Goal: Find specific page/section: Find specific page/section

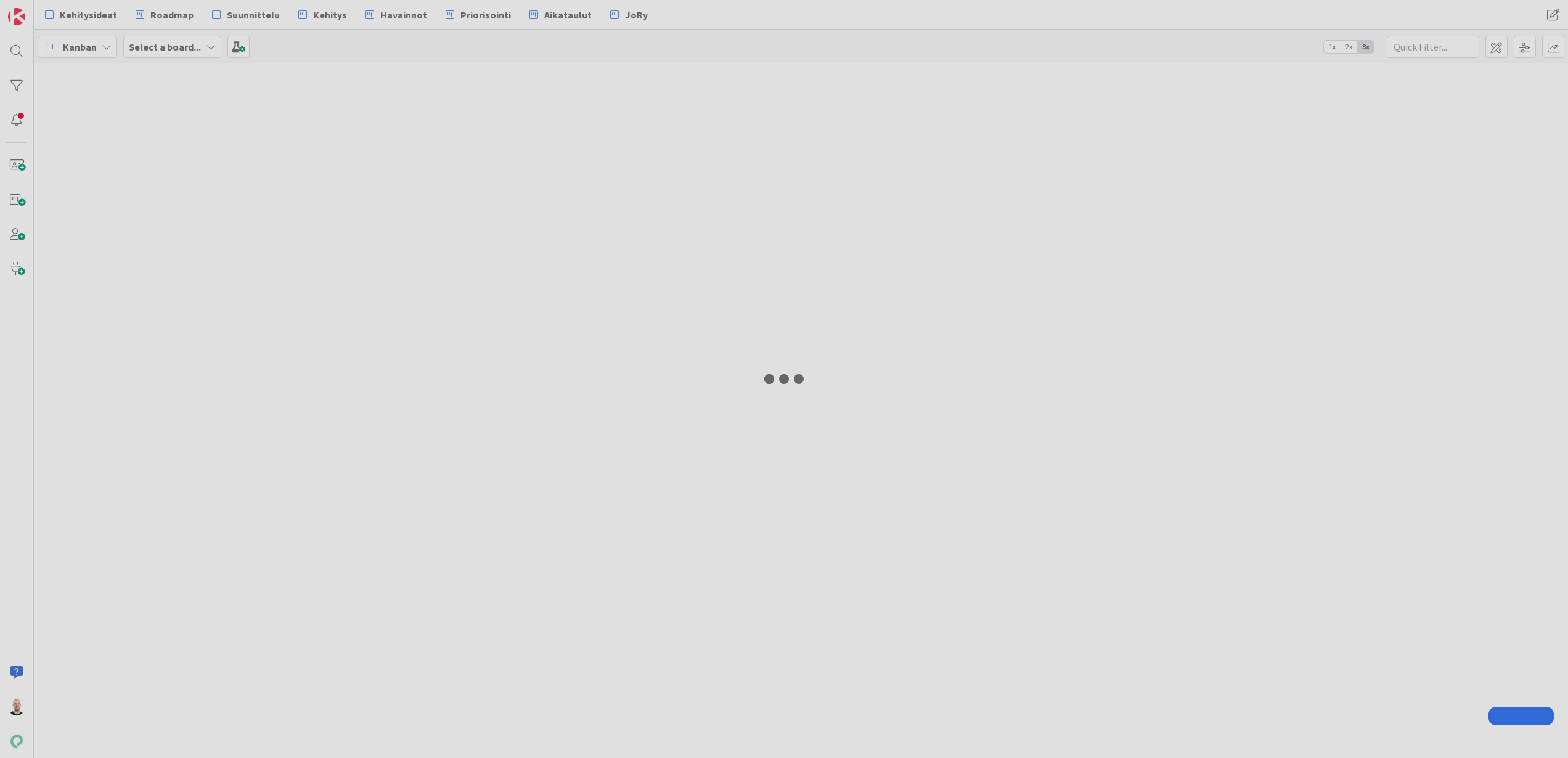
type input "22353"
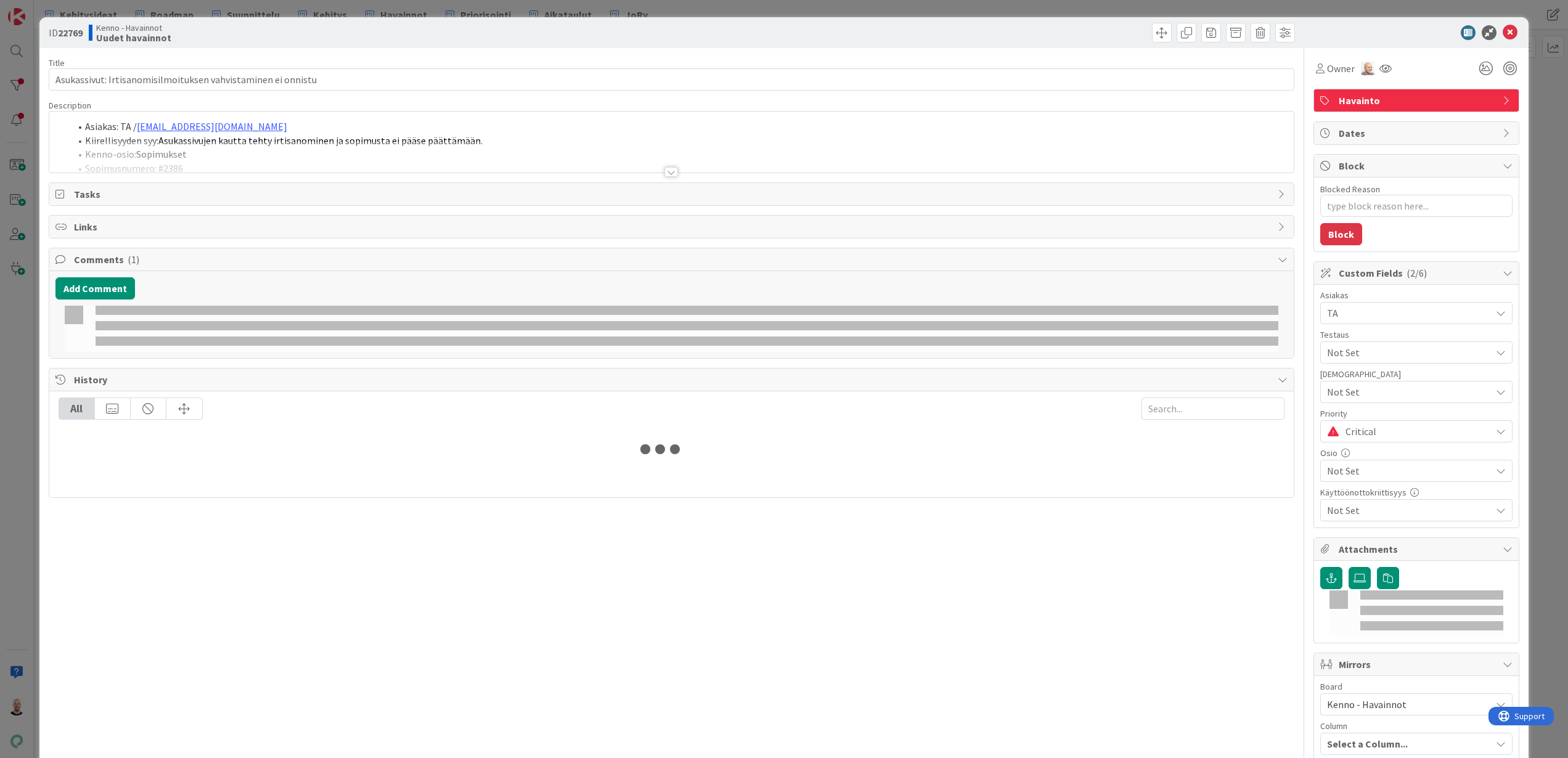
type textarea "x"
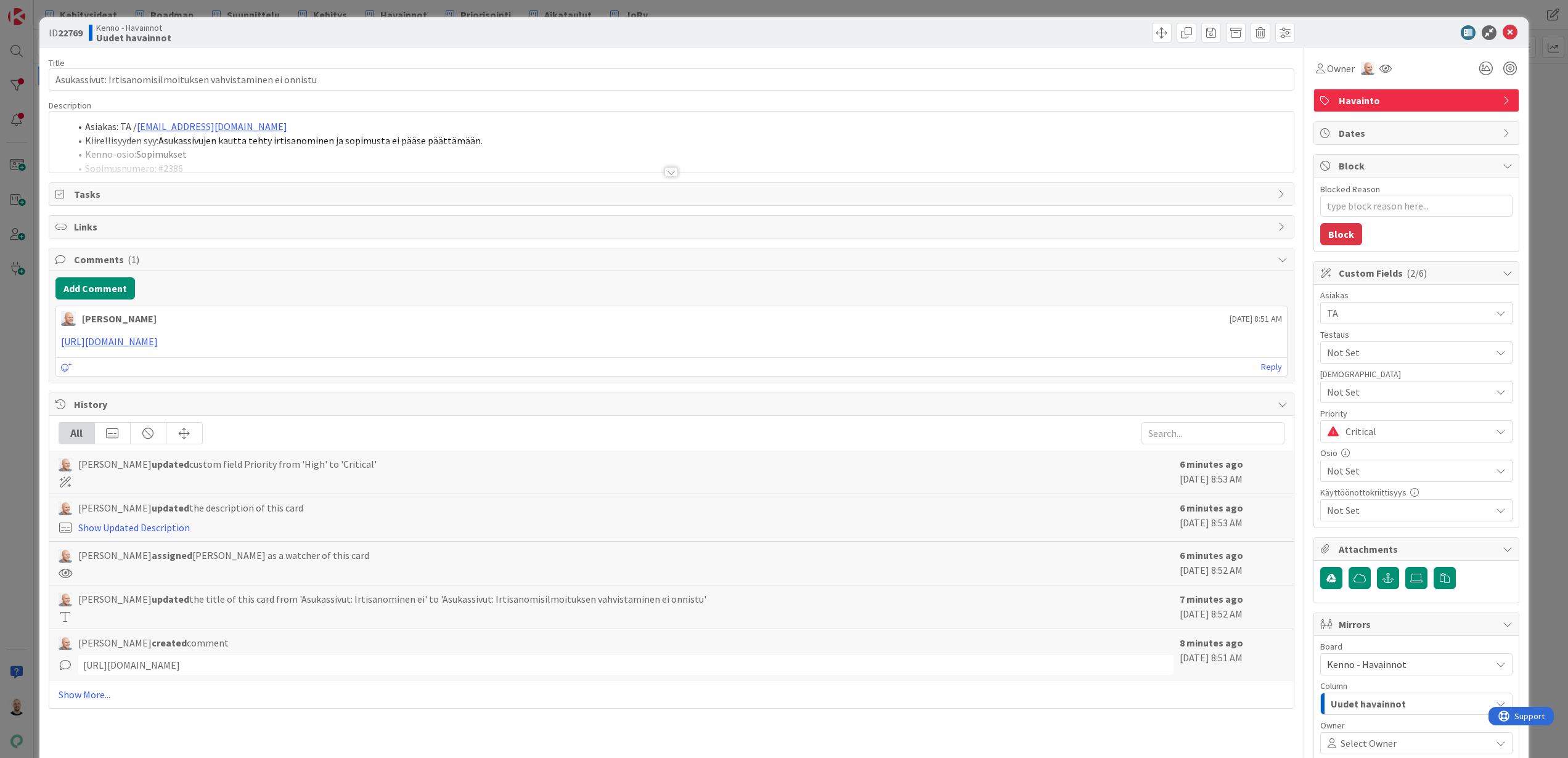
click at [673, 173] on div at bounding box center [671, 172] width 14 height 10
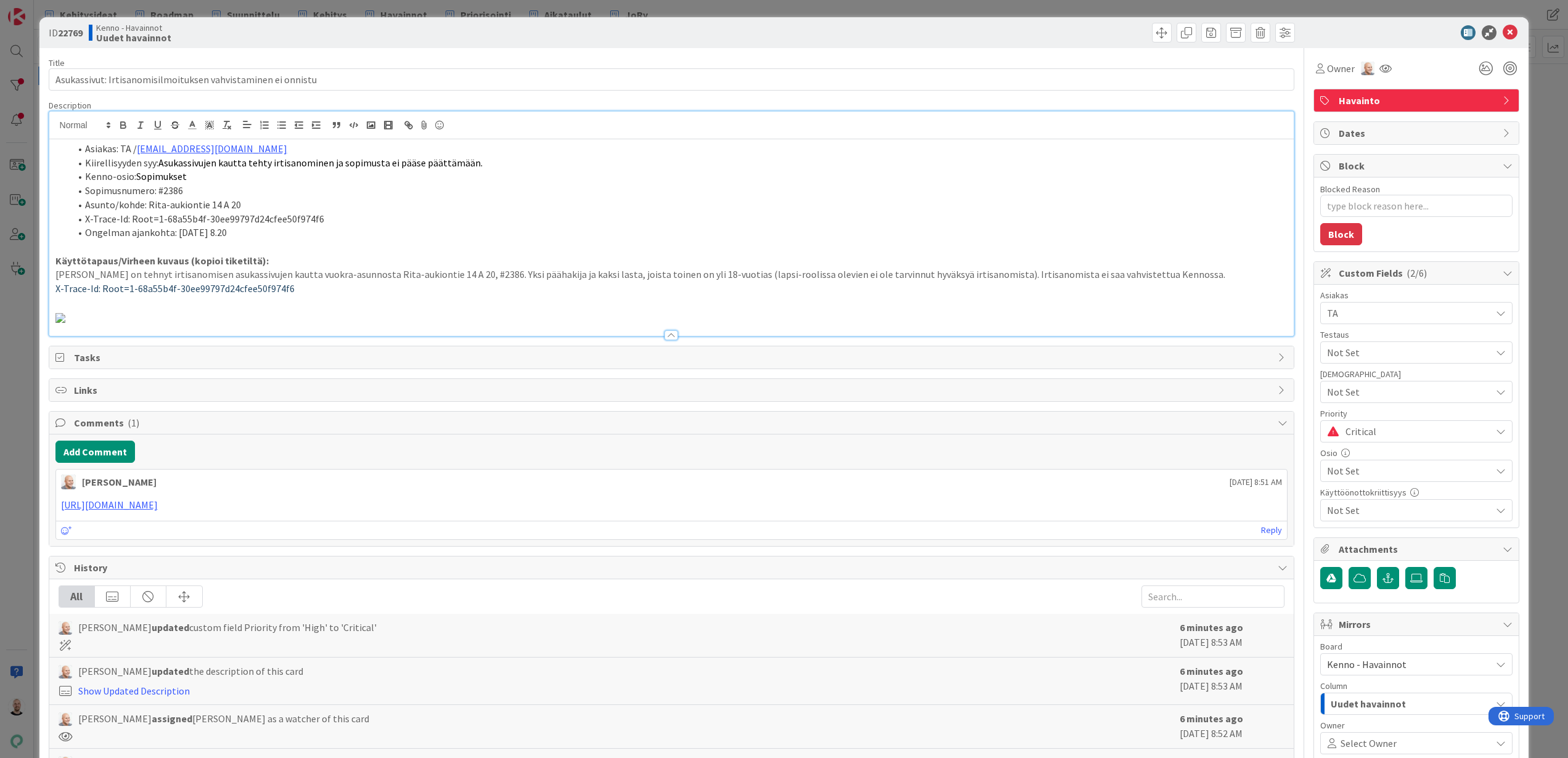
click at [800, 4] on div "ID 22769 Kenno - Havainnot Uudet havainnot Title 60 / 128 Asukassivut: Irtisano…" at bounding box center [784, 379] width 1568 height 758
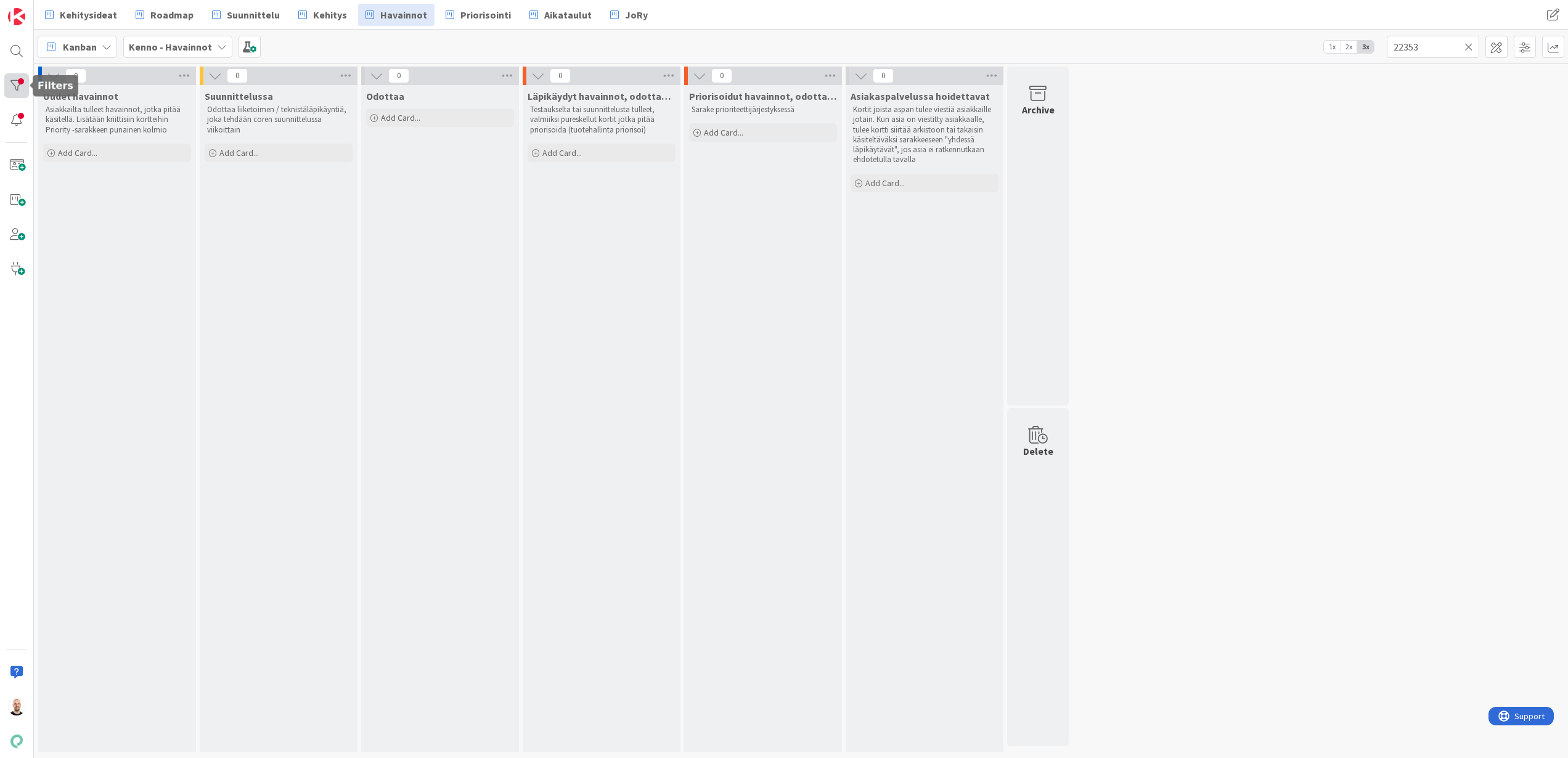
click at [19, 84] on div at bounding box center [16, 85] width 25 height 25
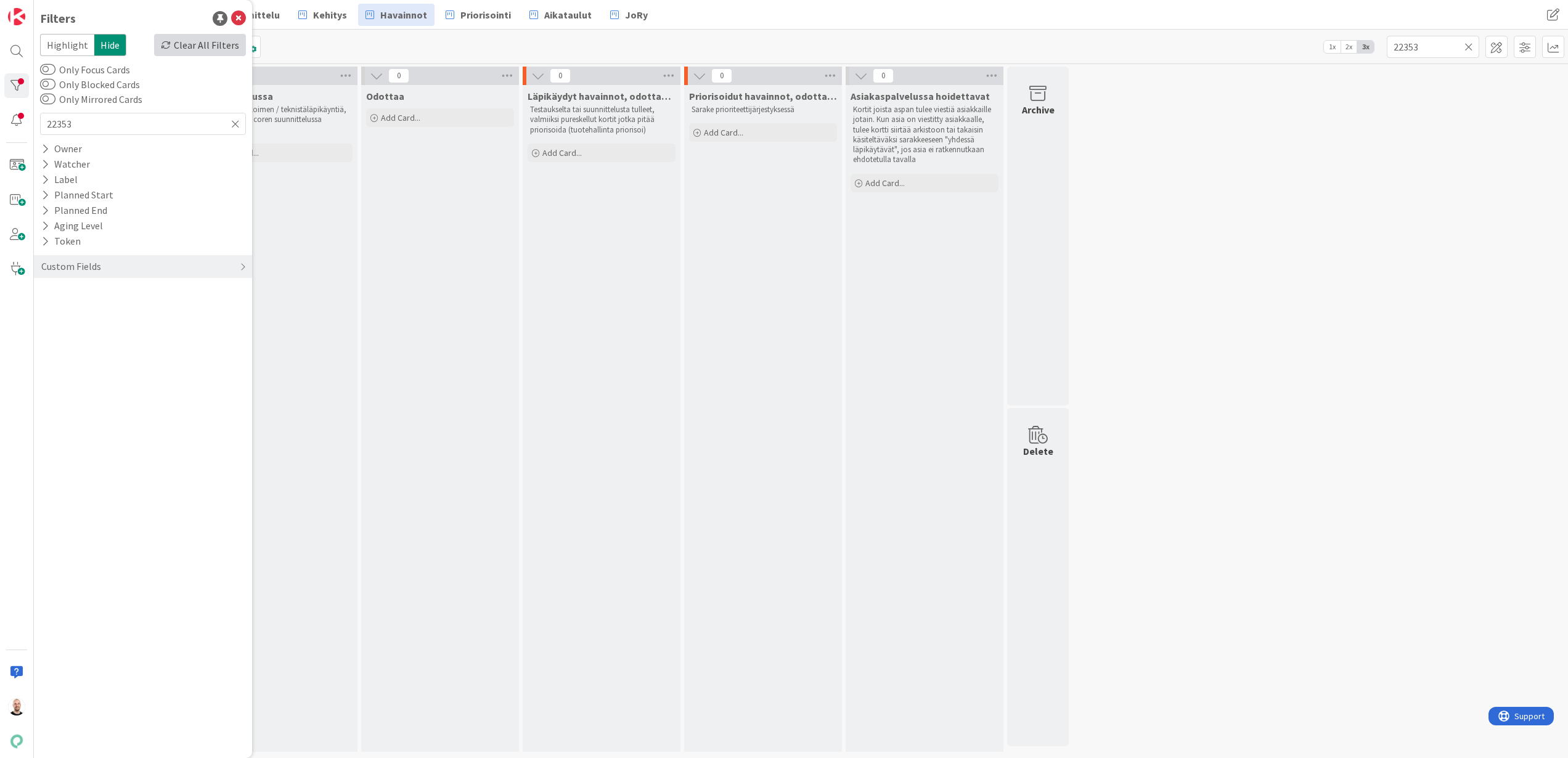
click at [198, 45] on div "Clear All Filters" at bounding box center [200, 44] width 92 height 22
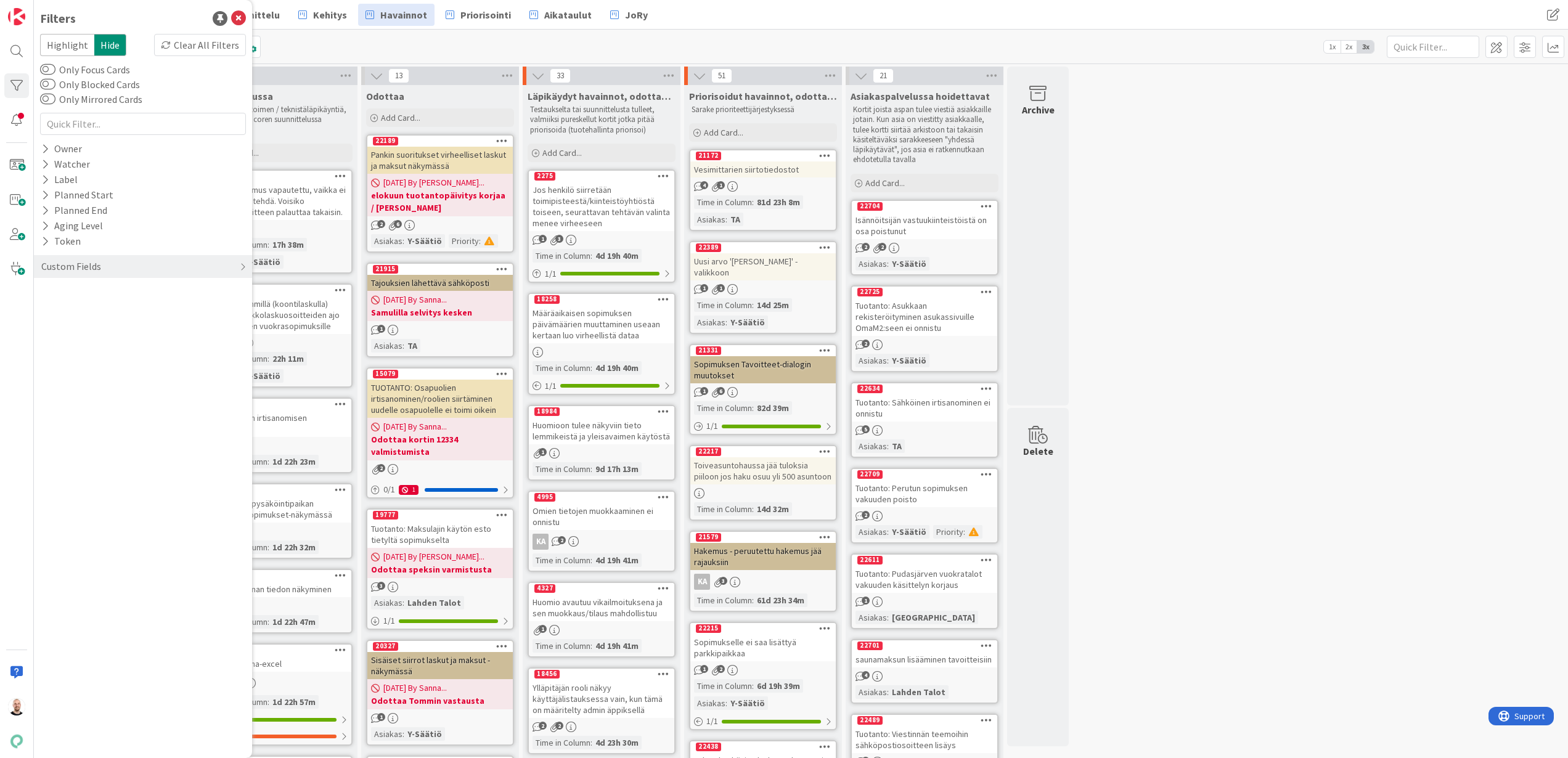
click at [361, 43] on div "Kanban Kenno - Havainnot 1x 2x 3x" at bounding box center [801, 46] width 1534 height 34
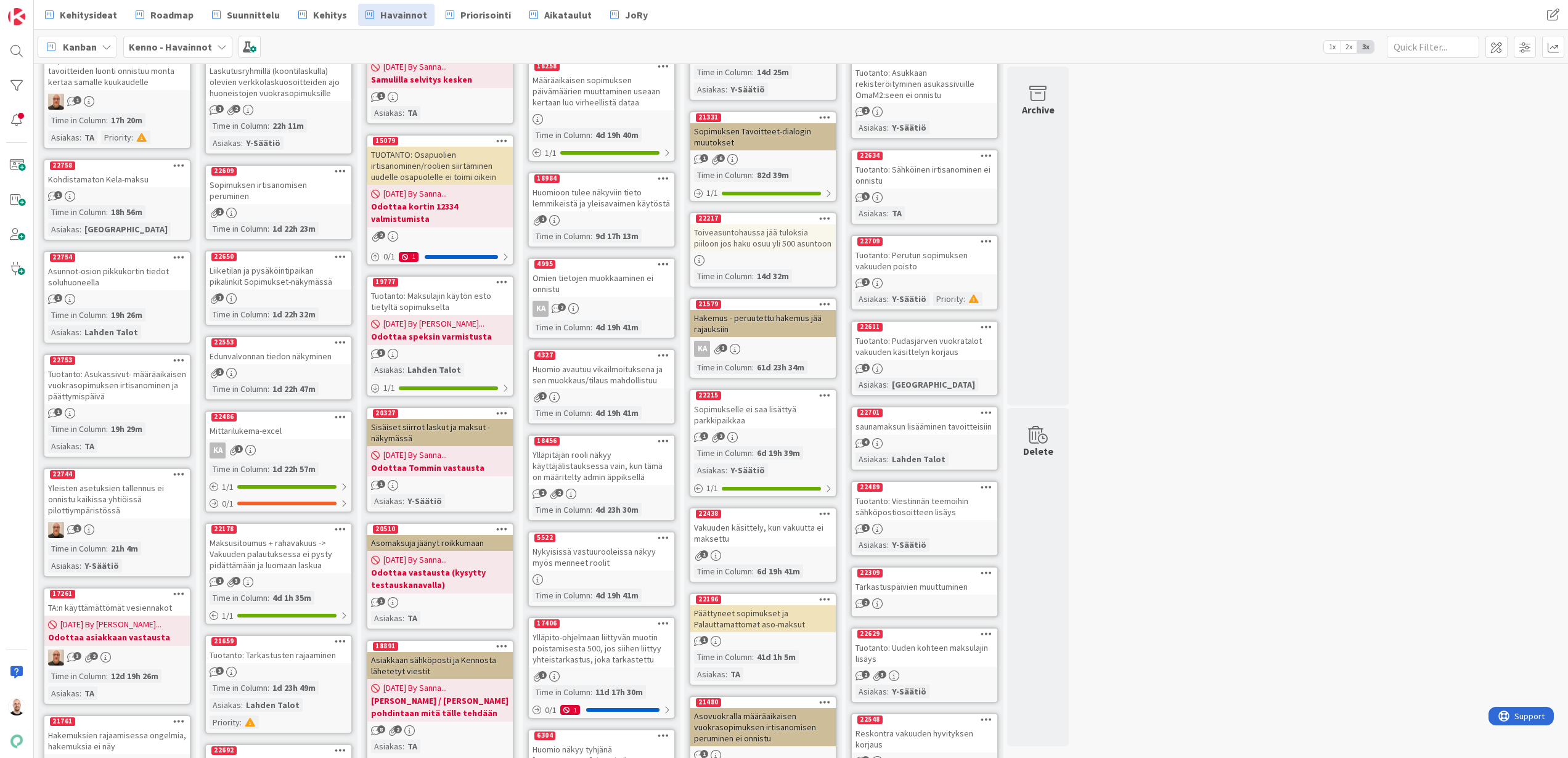
scroll to position [243, 0]
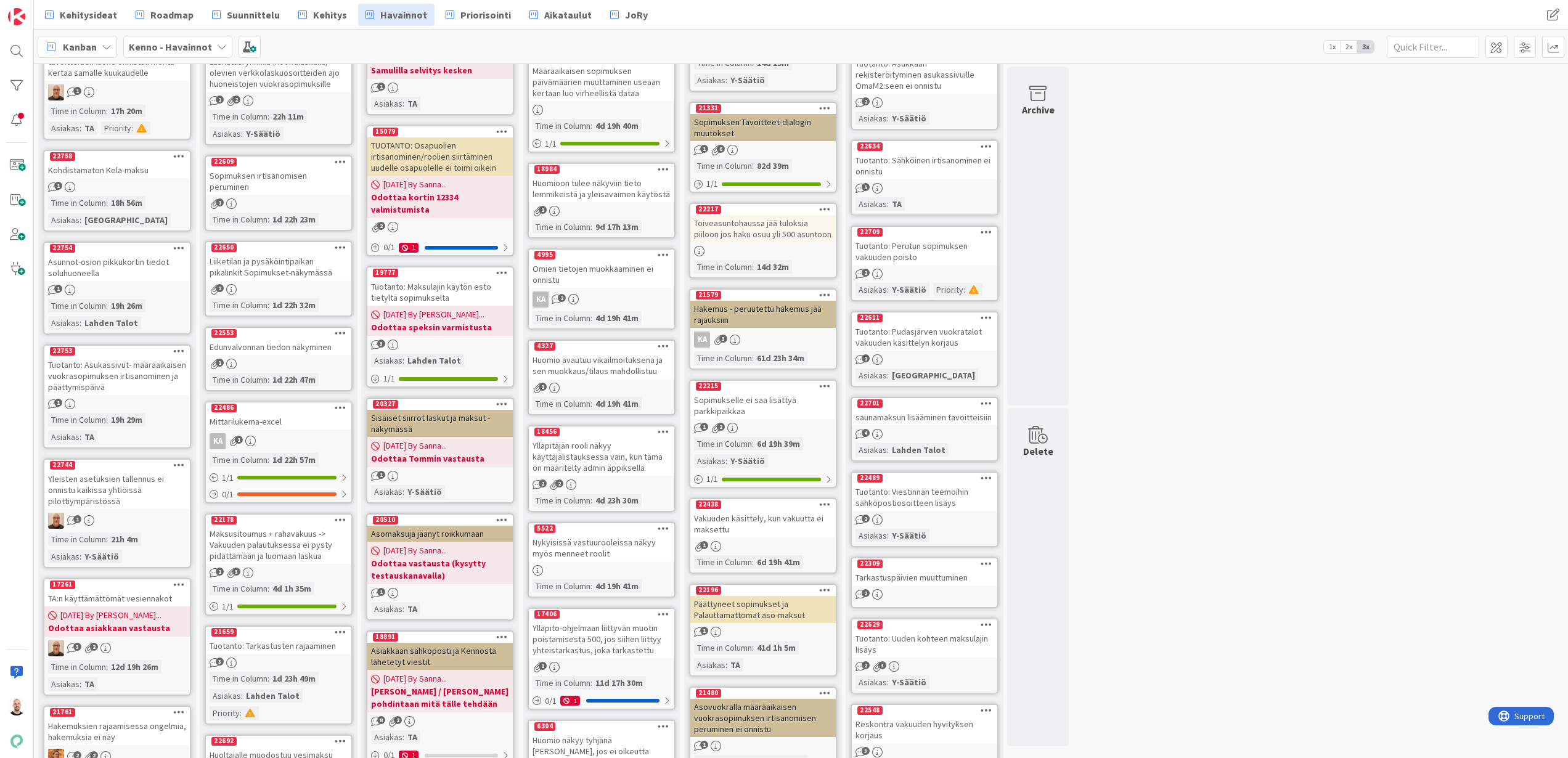
click at [106, 367] on div "Tuotanto: Asukassivut- määräaikaisen vuokrasopimuksen irtisanominen ja päättymi…" at bounding box center [116, 375] width 145 height 39
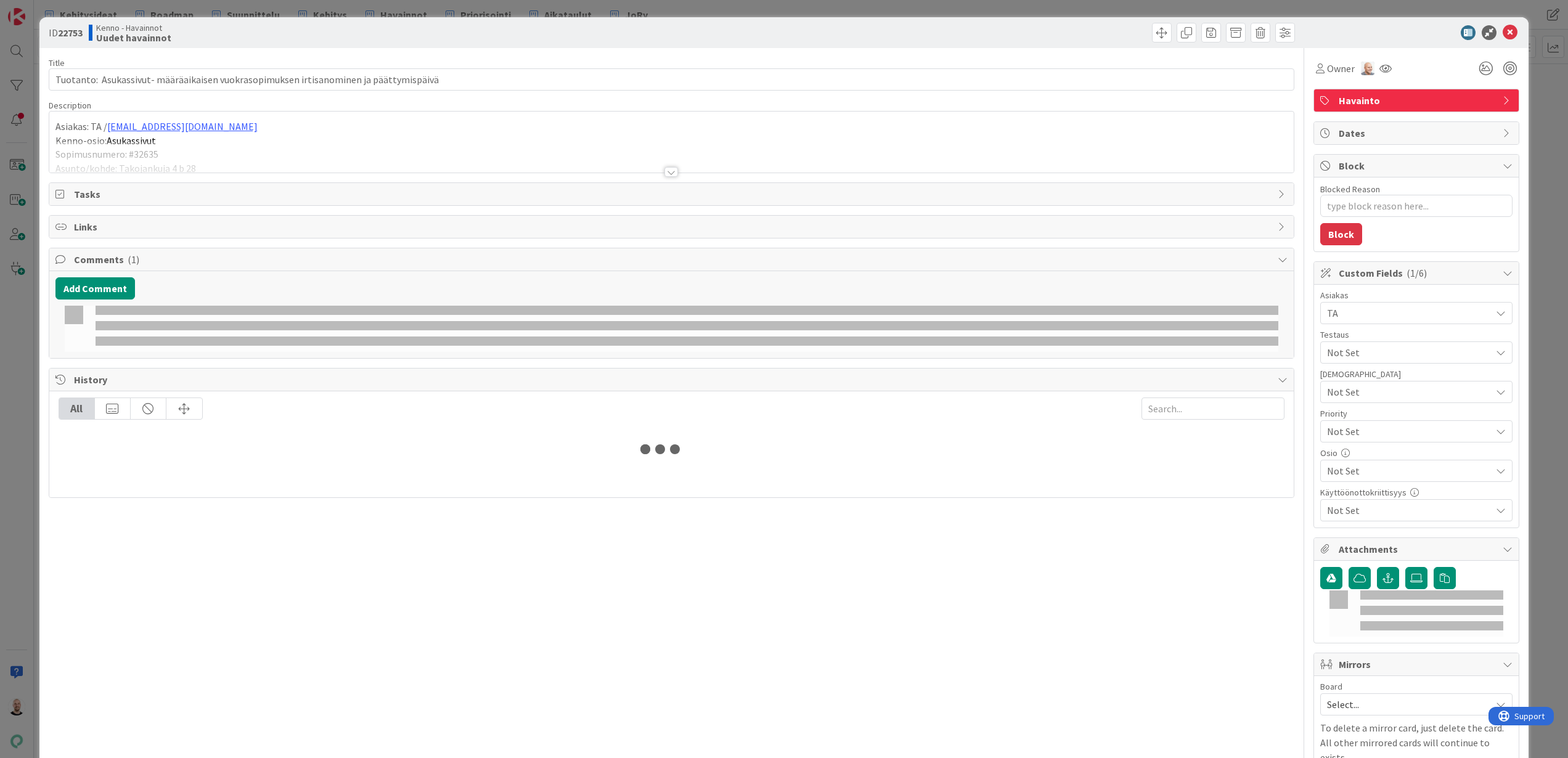
type textarea "x"
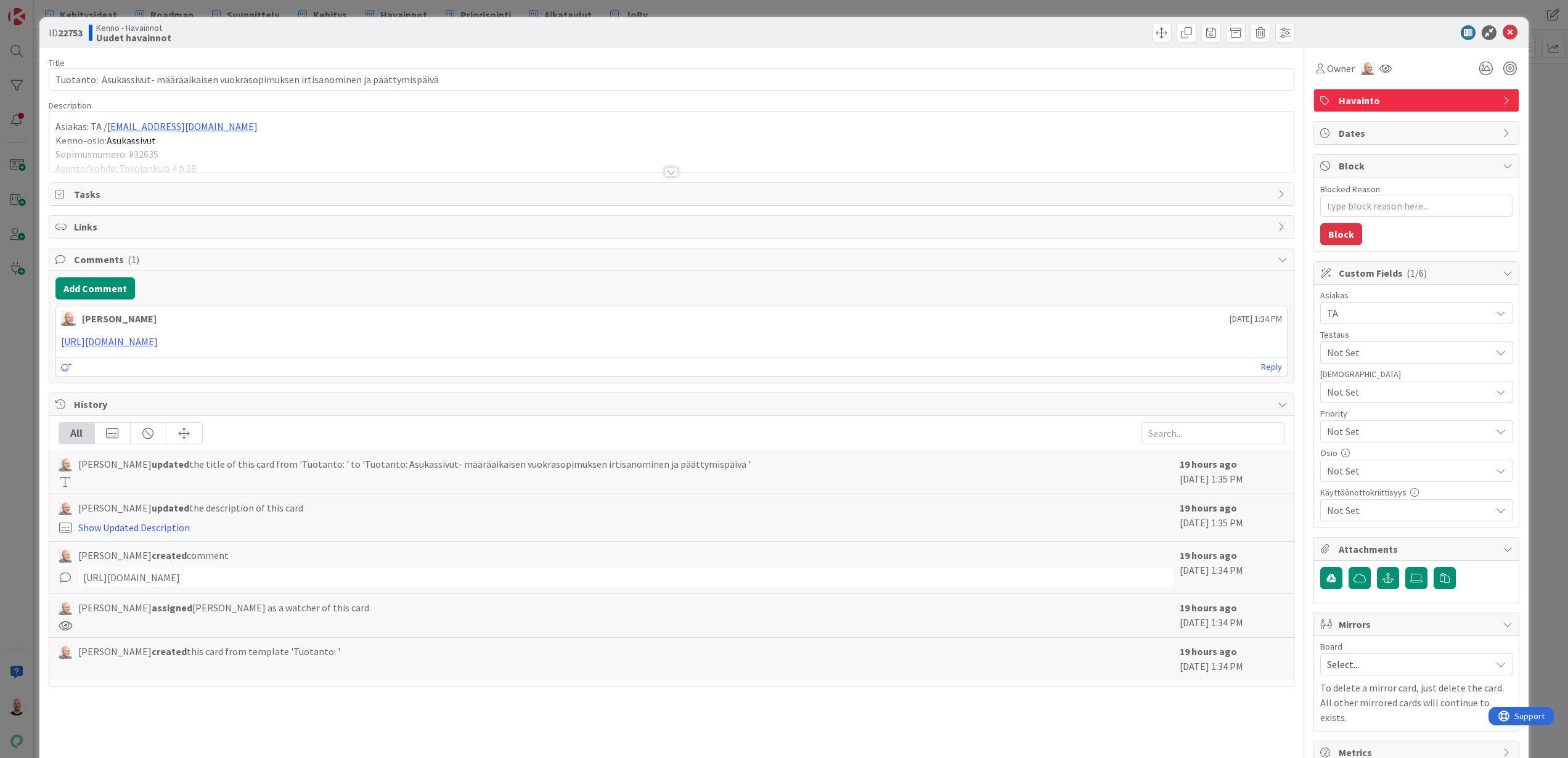
click at [667, 170] on div at bounding box center [671, 172] width 14 height 10
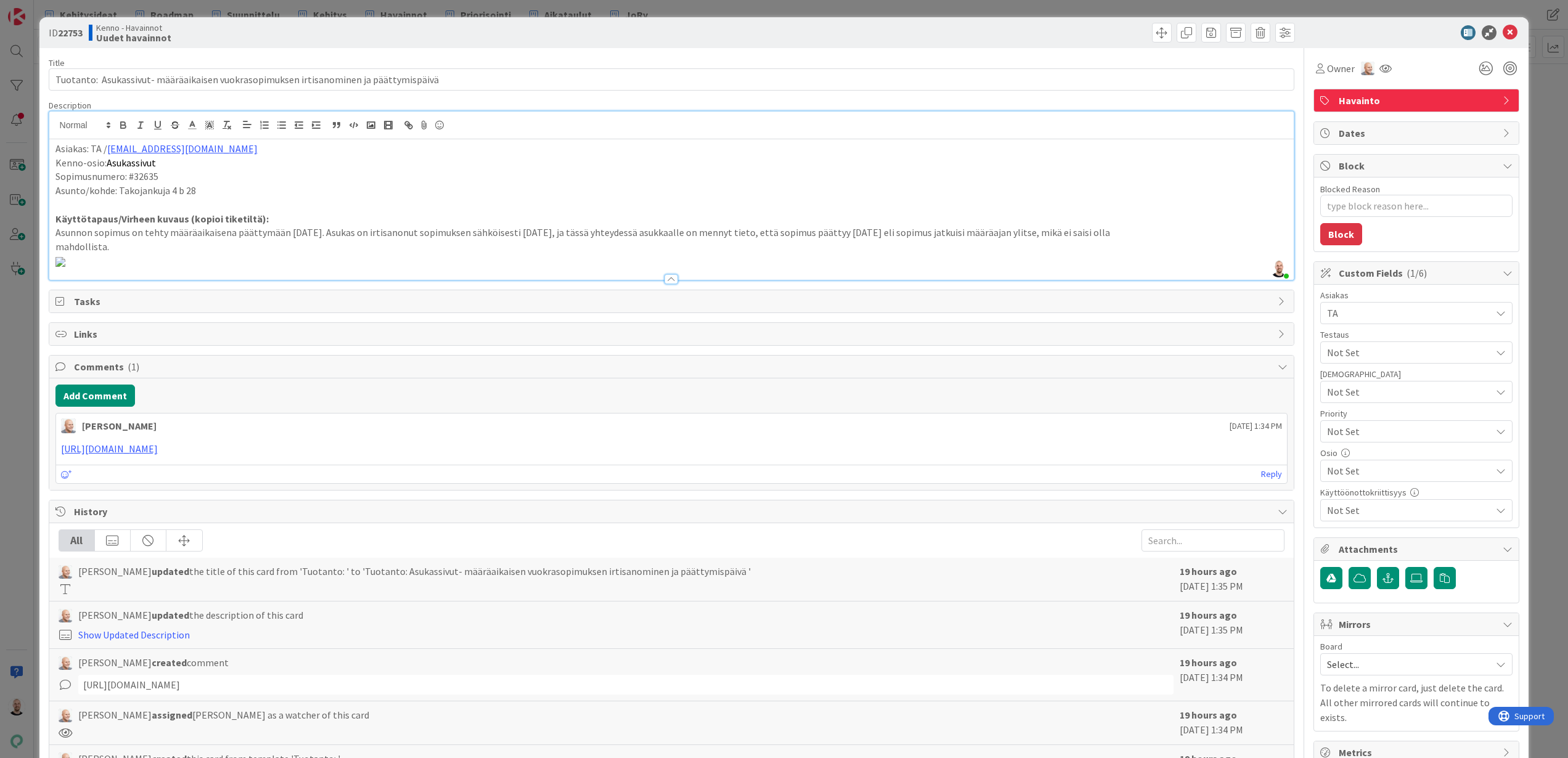
click at [752, 8] on div "ID 22753 Kenno - Havainnot Uudet havainnot Title 87 / 128 Tuotanto: Asukassivut…" at bounding box center [784, 379] width 1568 height 758
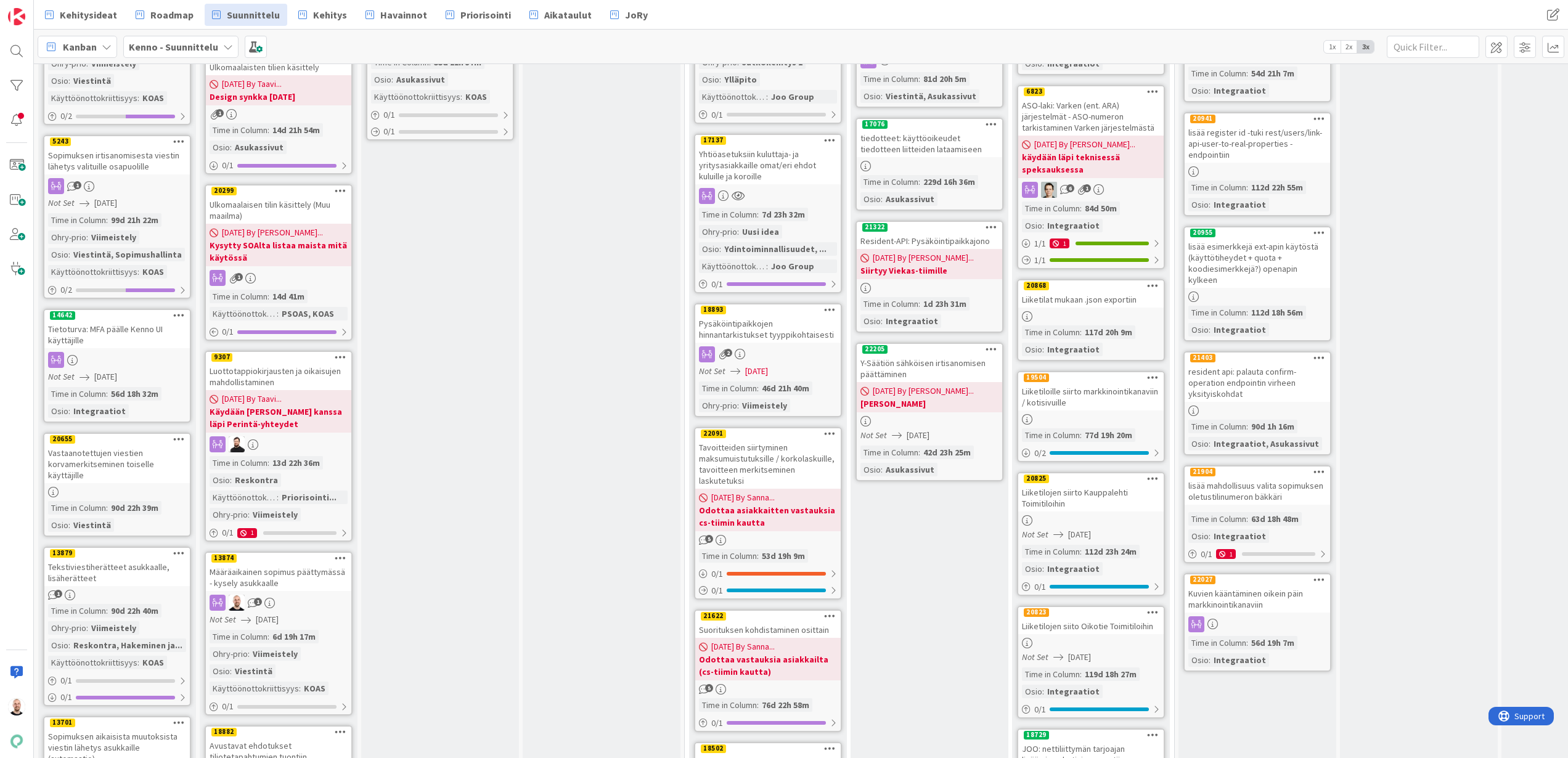
scroll to position [635, 0]
